Goal: Information Seeking & Learning: Stay updated

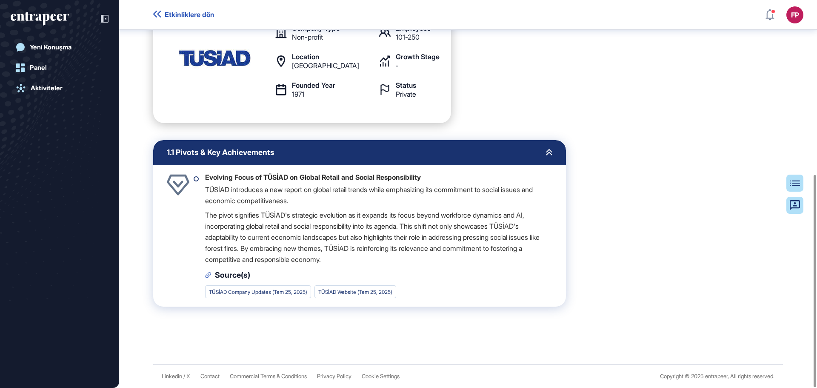
scroll to position [275, 0]
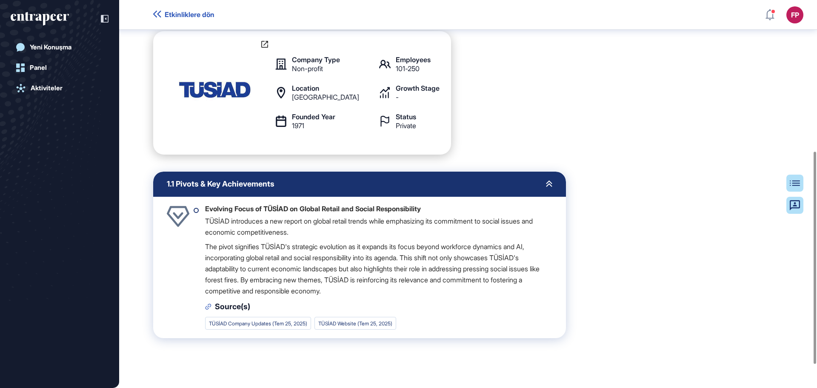
click at [180, 12] on span "Etkinliklere dön" at bounding box center [190, 15] width 50 height 8
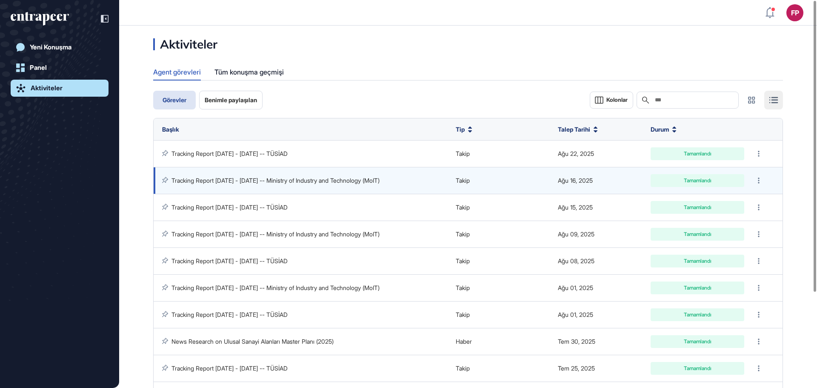
click at [360, 183] on link "Tracking Report Jul 17 - Aug 16, 2025 -- Ministry of Industry and Technology (M…" at bounding box center [275, 180] width 208 height 7
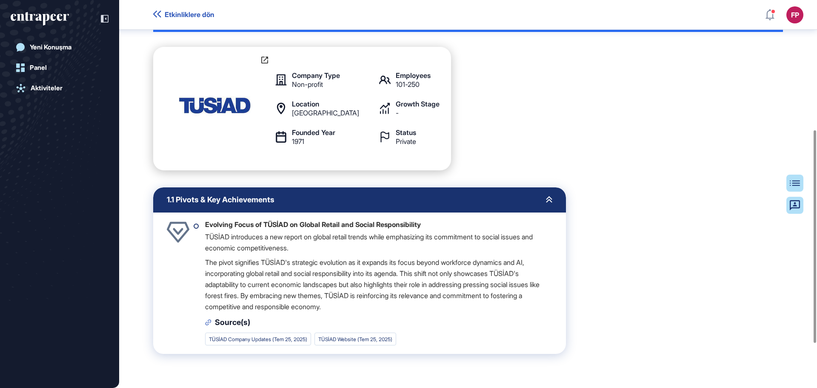
scroll to position [260, 0]
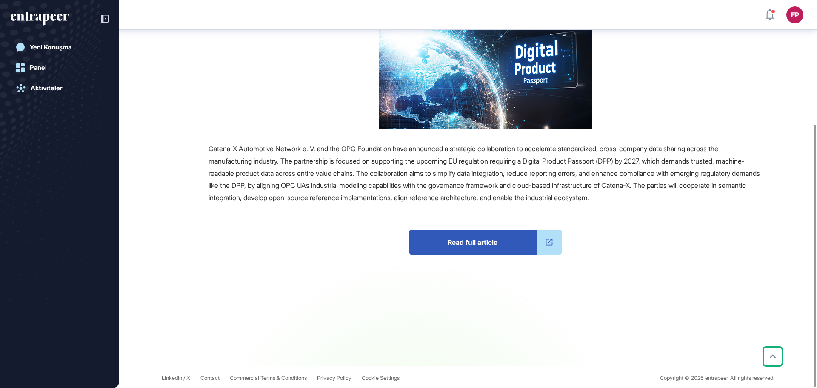
scroll to position [184, 0]
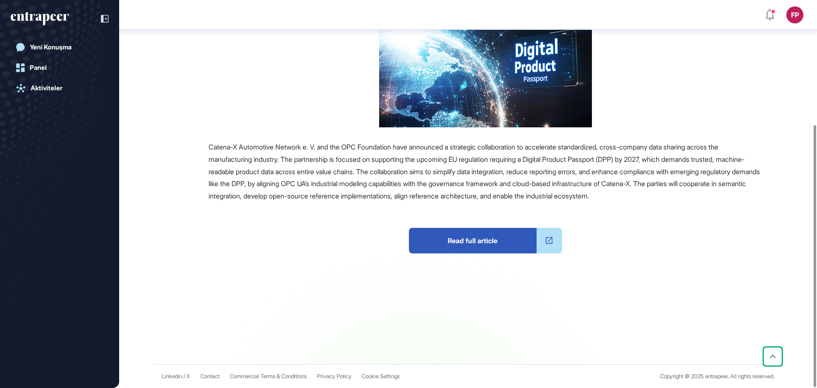
click at [478, 239] on span "Read full article" at bounding box center [473, 241] width 128 height 26
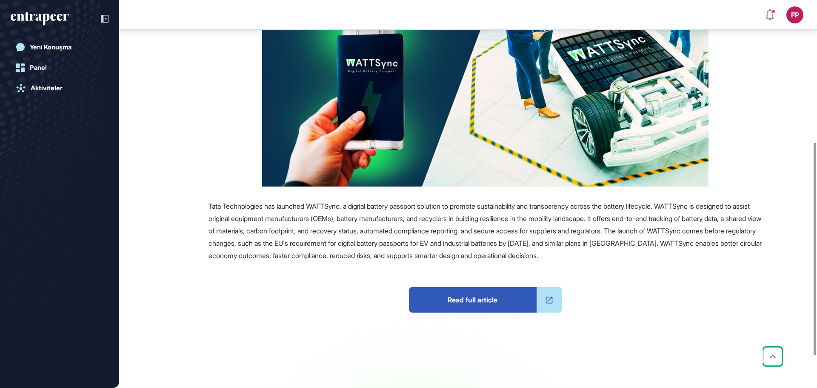
scroll to position [260, 0]
click at [468, 296] on span "Read full article" at bounding box center [473, 299] width 128 height 26
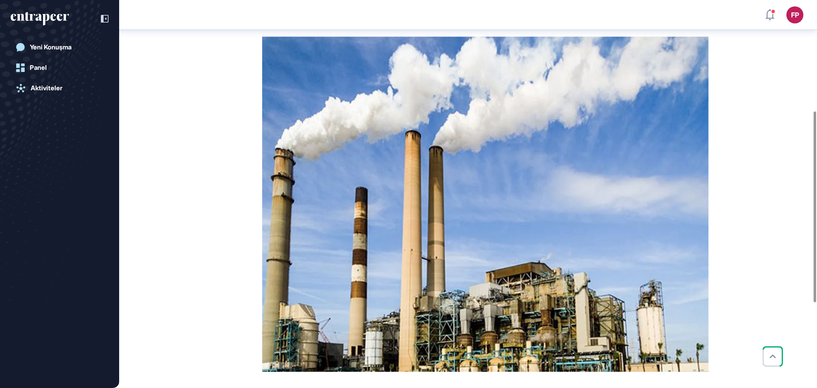
scroll to position [302, 0]
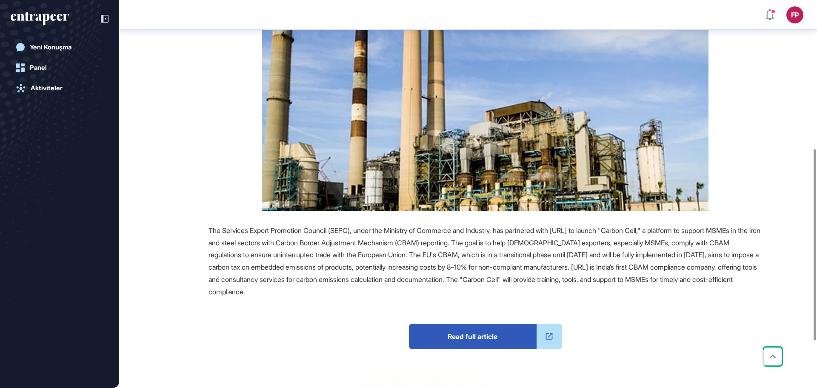
click at [483, 340] on span "Read full article" at bounding box center [473, 336] width 128 height 26
